Goal: Information Seeking & Learning: Understand process/instructions

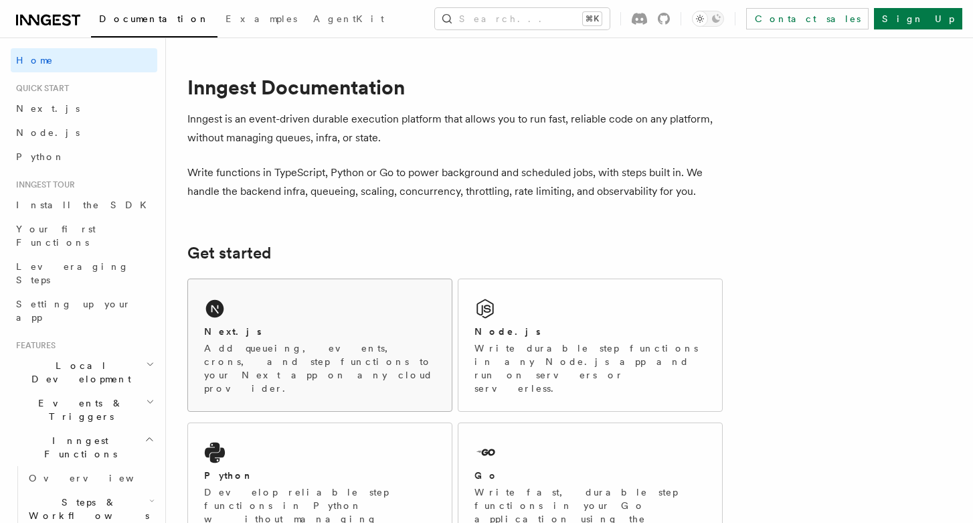
click at [300, 311] on div "Next.js Add queueing, events, crons, and step functions to your Next app on any…" at bounding box center [320, 345] width 264 height 132
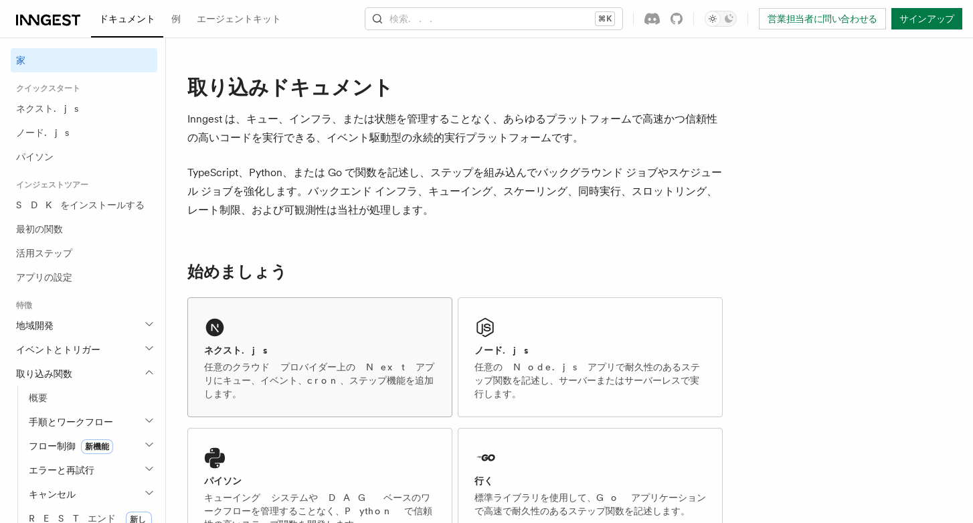
click at [331, 321] on div "ネクスト.js 任意のクラウド プロバイダー上の Next アプリにキュー、イベント、cron、ステップ機能を追加します。" at bounding box center [320, 357] width 264 height 118
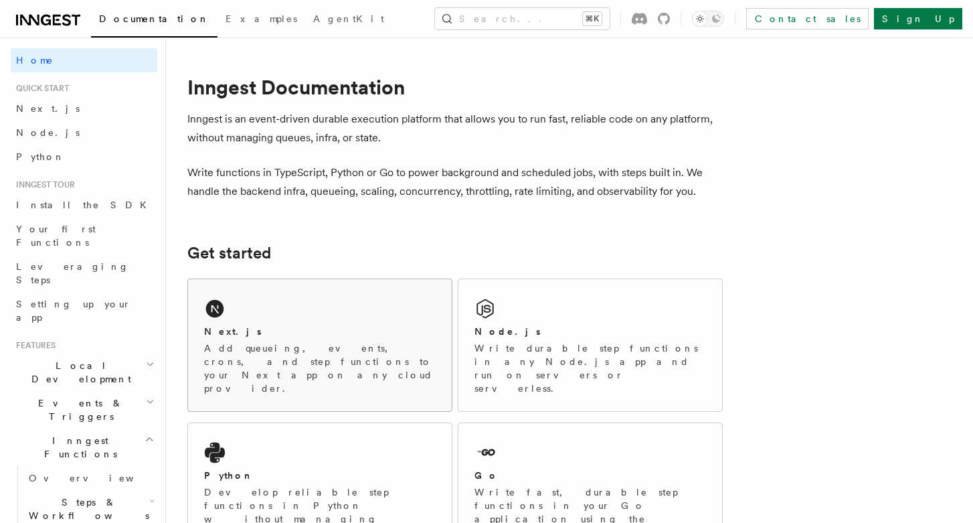
click at [278, 365] on p "Add queueing, events, crons, and step functions to your Next app on any cloud p…" at bounding box center [320, 368] width 232 height 54
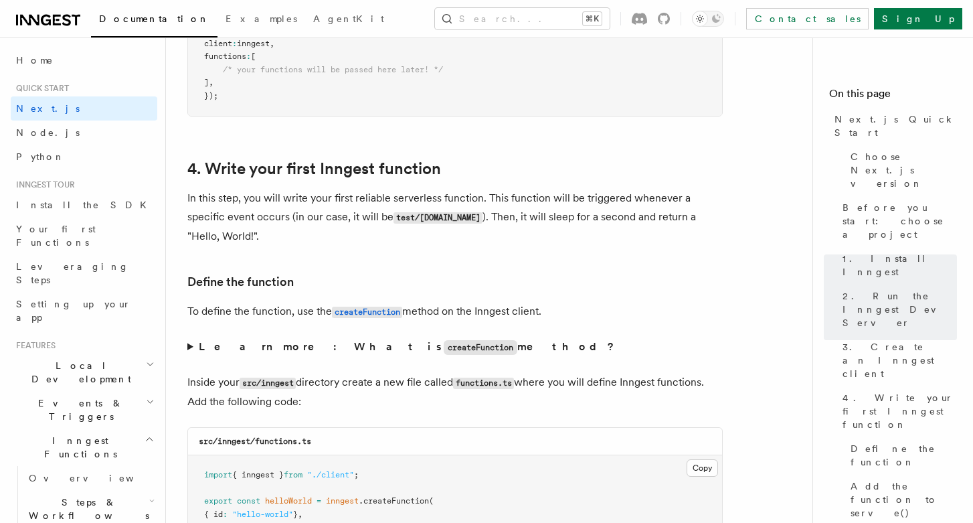
scroll to position [2062, 0]
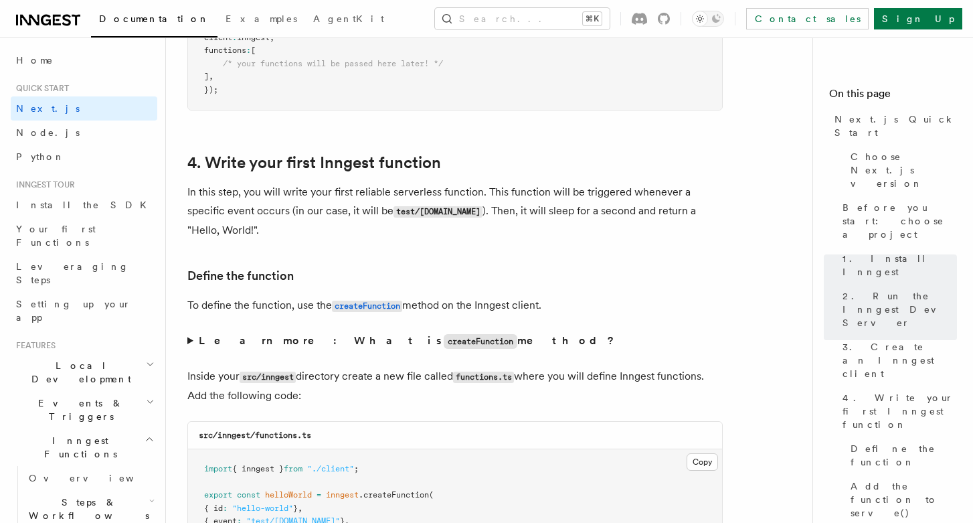
click at [106, 17] on span "Documentation" at bounding box center [154, 18] width 110 height 11
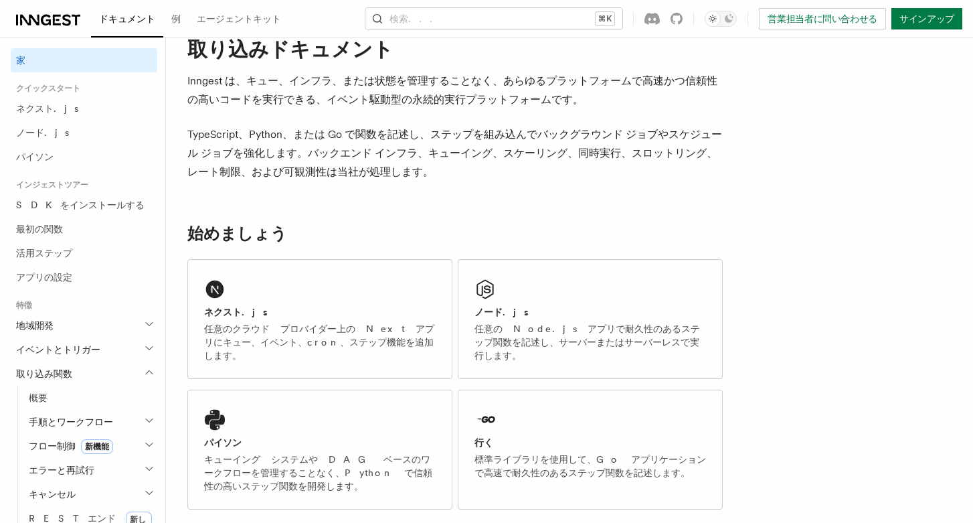
scroll to position [41, 0]
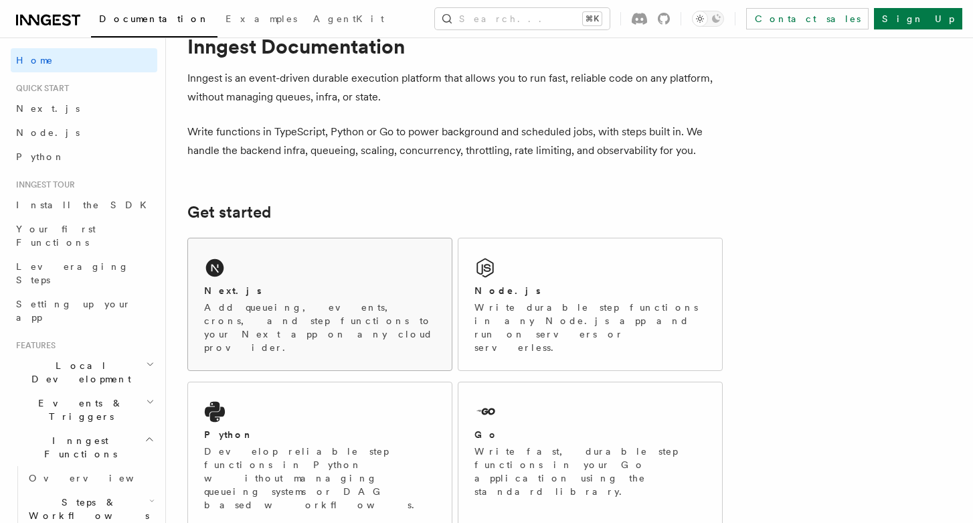
click at [357, 271] on div "Next.js Add queueing, events, crons, and step functions to your Next app on any…" at bounding box center [320, 304] width 264 height 132
click at [394, 242] on div "Next.js Add queueing, events, crons, and step functions to your Next app on any…" at bounding box center [320, 304] width 264 height 132
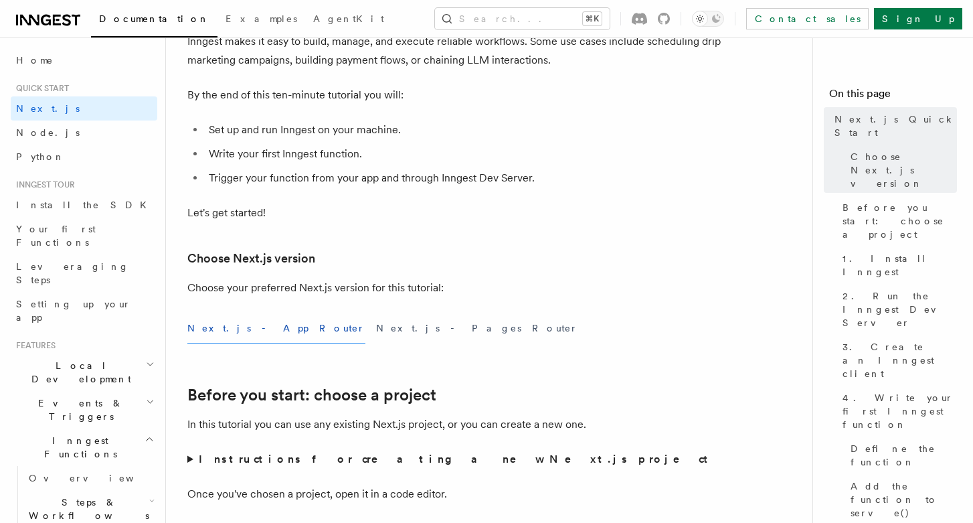
scroll to position [182, 0]
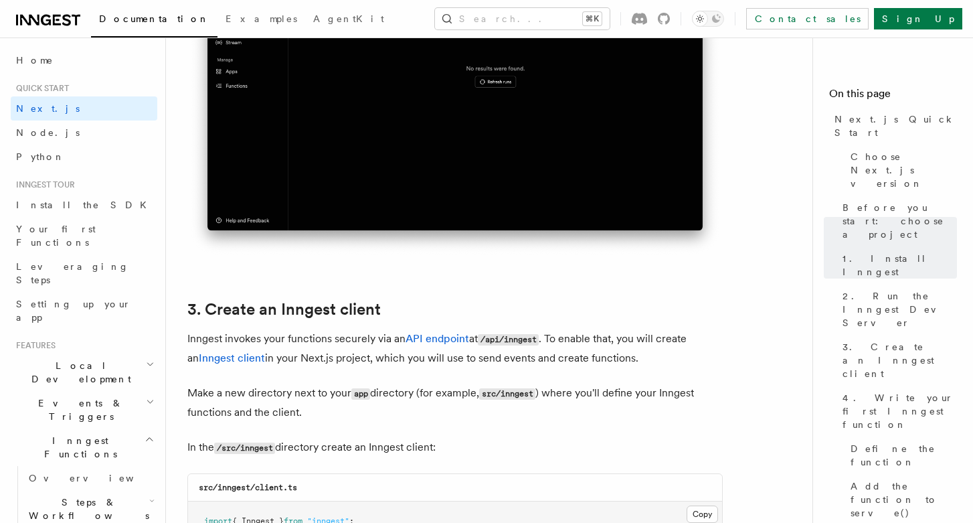
scroll to position [1425, 0]
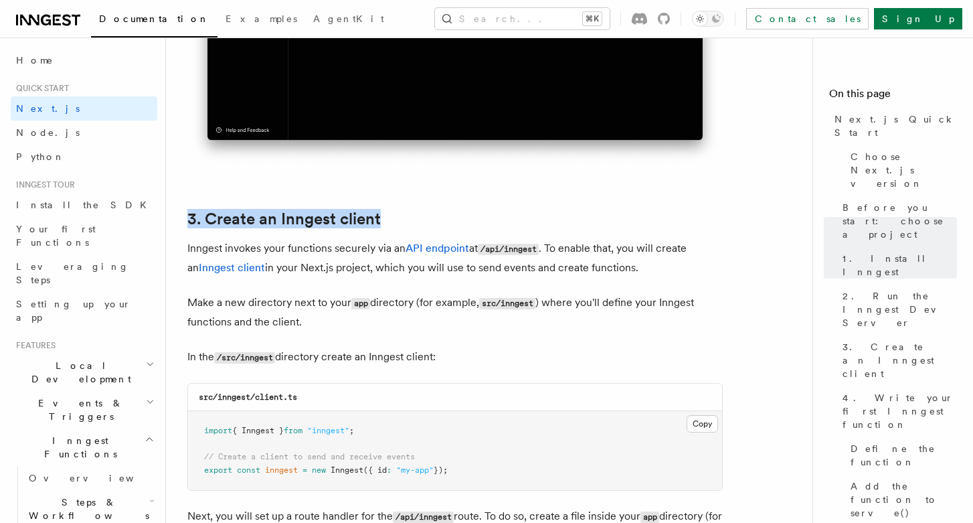
drag, startPoint x: 388, startPoint y: 217, endPoint x: 375, endPoint y: 182, distance: 37.1
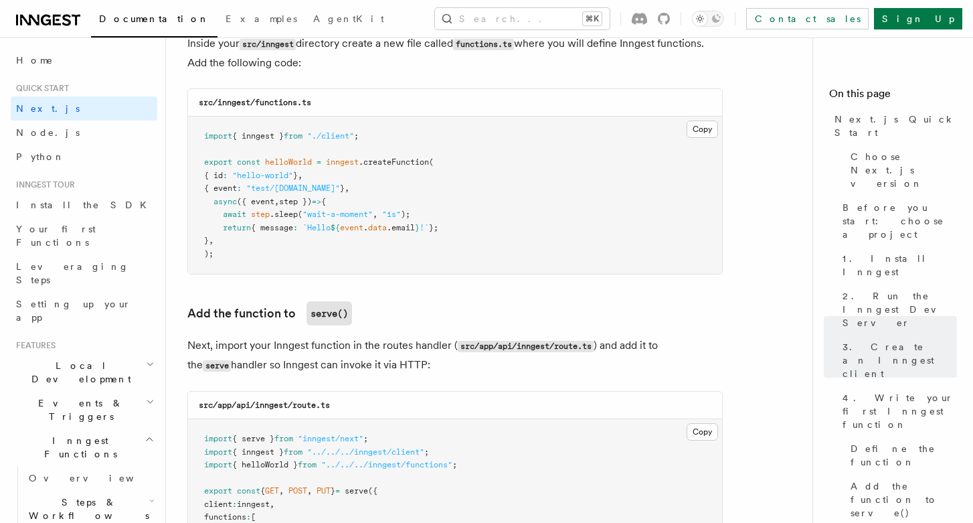
scroll to position [2383, 0]
